Goal: Navigation & Orientation: Find specific page/section

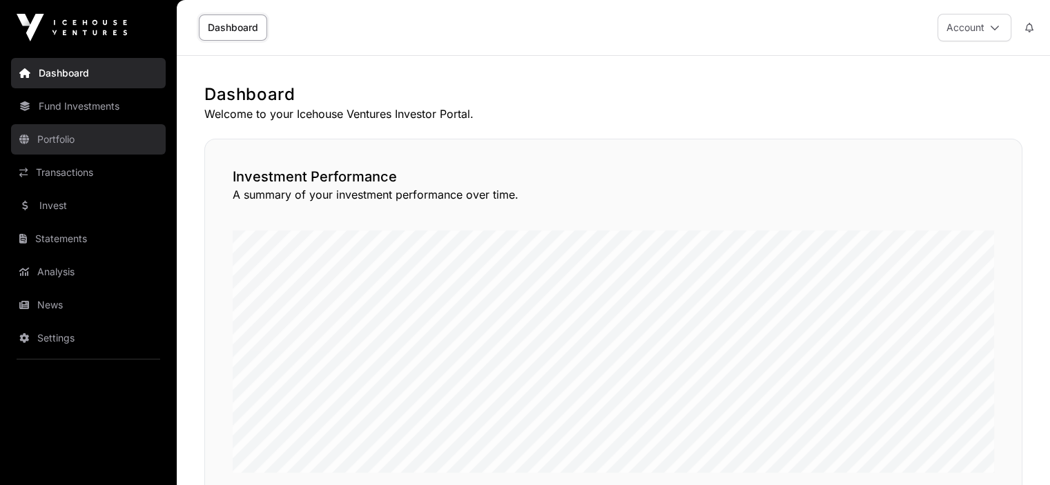
click at [106, 136] on link "Portfolio" at bounding box center [88, 139] width 155 height 30
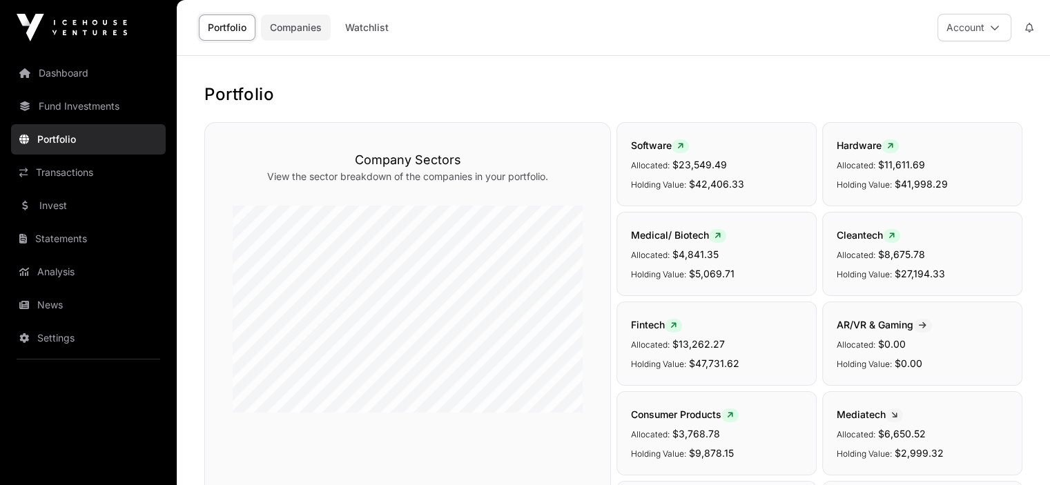
click at [313, 29] on link "Companies" at bounding box center [296, 28] width 70 height 26
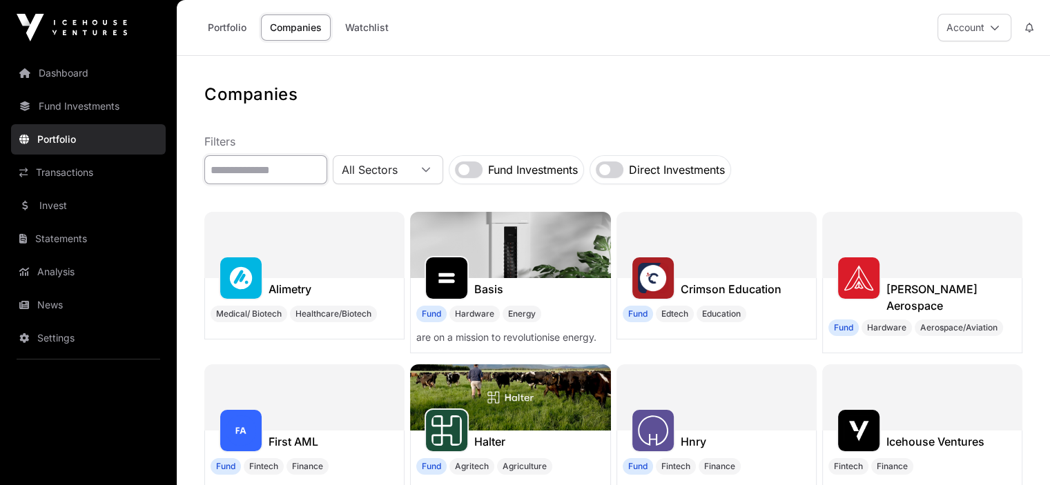
click at [253, 175] on input "text" at bounding box center [265, 169] width 123 height 29
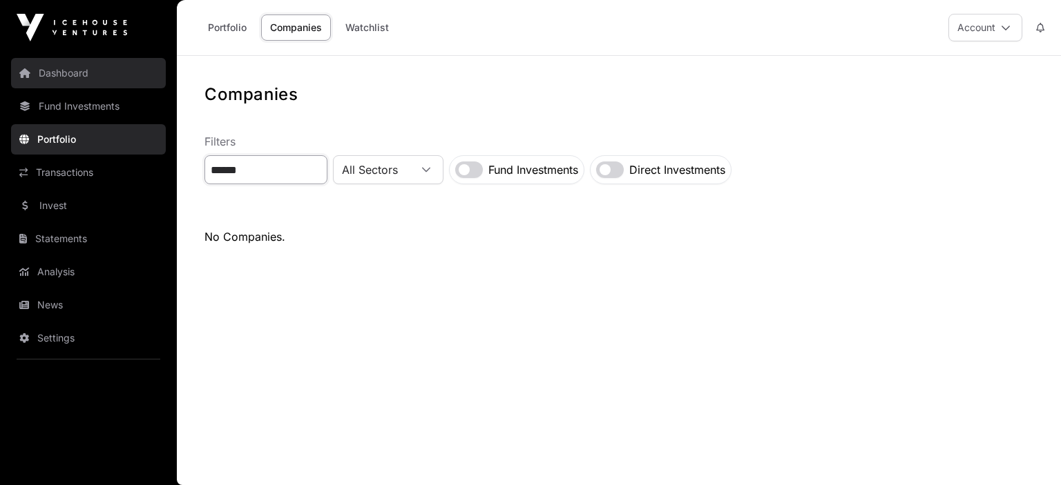
type input "******"
click at [79, 70] on link "Dashboard" at bounding box center [88, 73] width 155 height 30
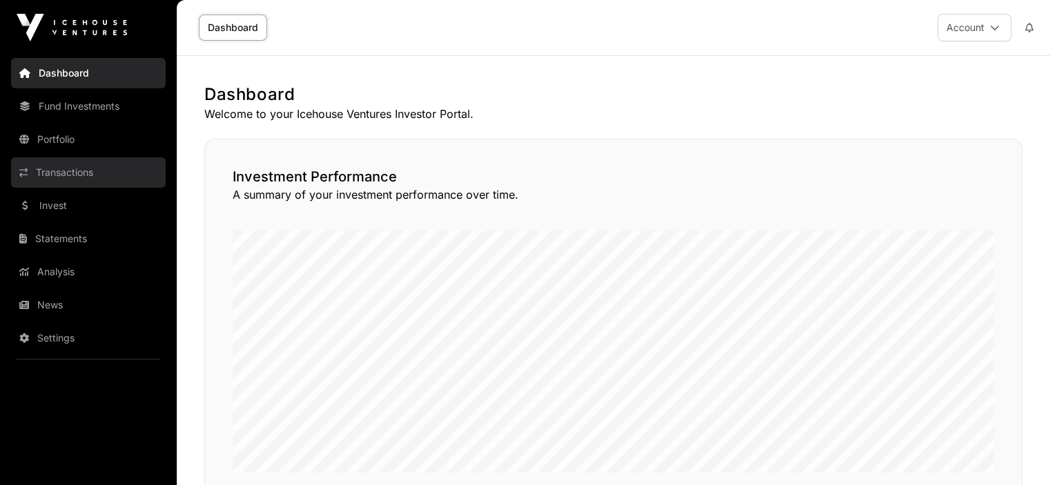
click at [91, 166] on link "Transactions" at bounding box center [88, 172] width 155 height 30
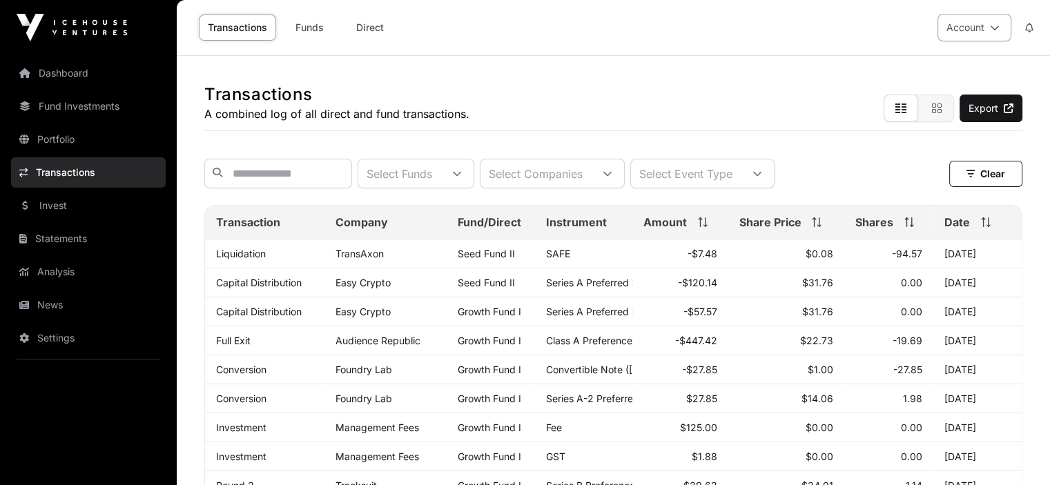
click at [1005, 27] on button "Account" at bounding box center [975, 28] width 74 height 28
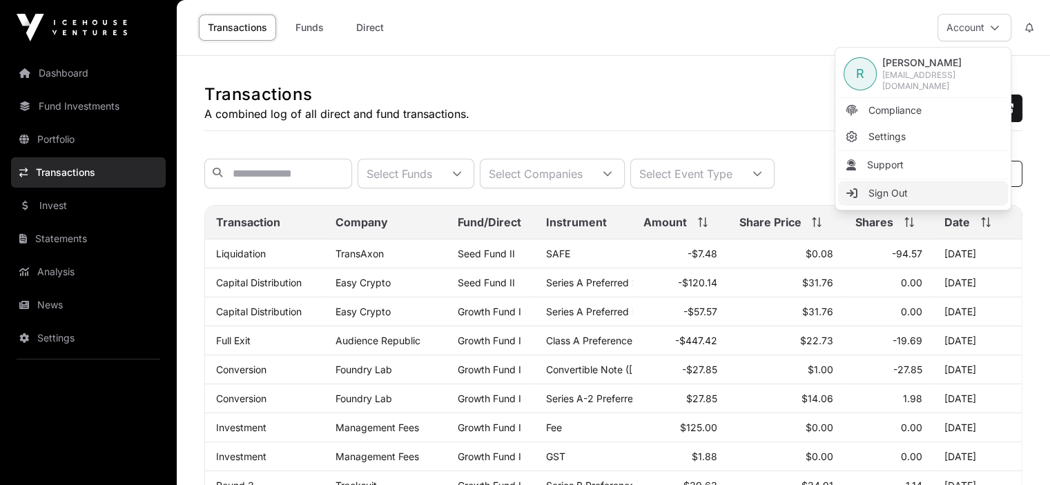
click at [945, 195] on link "Sign Out" at bounding box center [923, 193] width 170 height 25
